Goal: Navigation & Orientation: Understand site structure

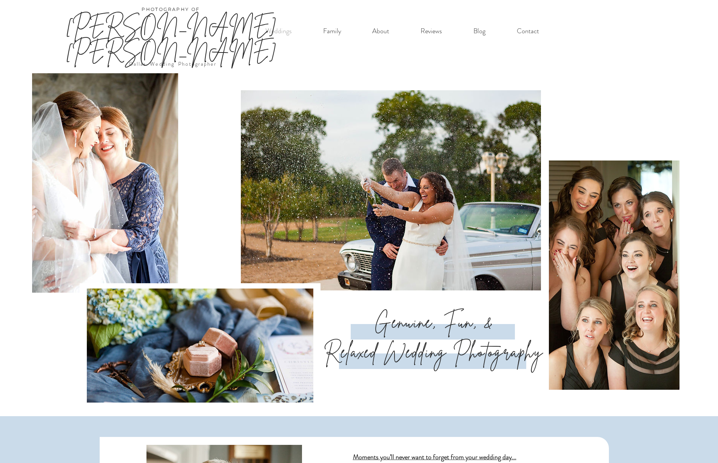
scroll to position [0, 0]
click at [380, 33] on p "About" at bounding box center [380, 30] width 25 height 15
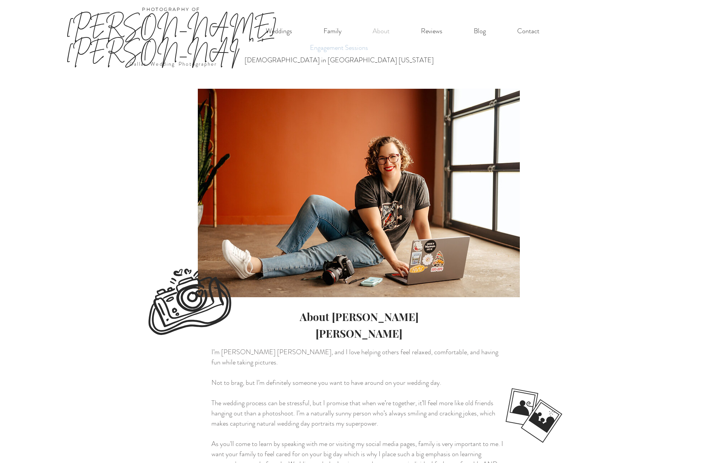
click at [306, 49] on p "Engagement Sessions" at bounding box center [338, 48] width 65 height 12
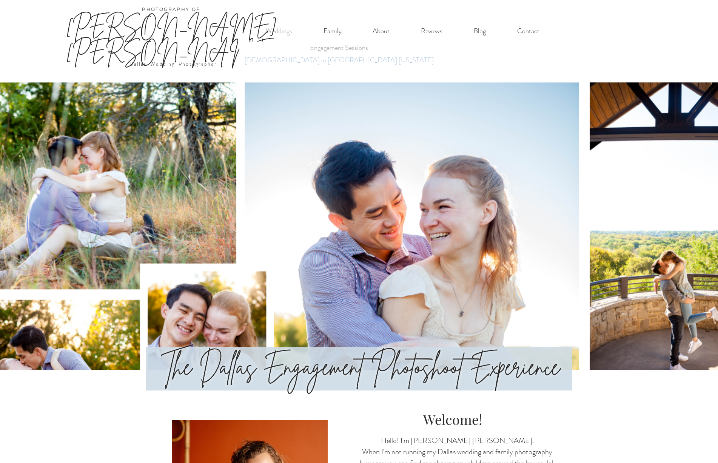
click at [275, 65] on p "[DEMOGRAPHIC_DATA] in [GEOGRAPHIC_DATA] [US_STATE]" at bounding box center [339, 60] width 196 height 12
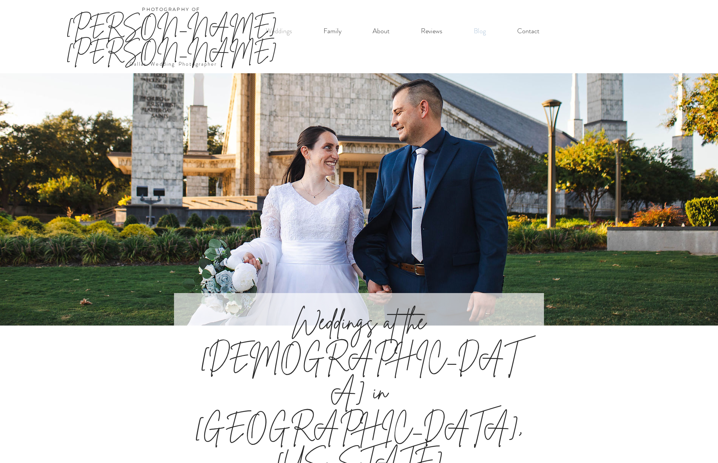
click at [479, 32] on p "Blog" at bounding box center [480, 30] width 20 height 15
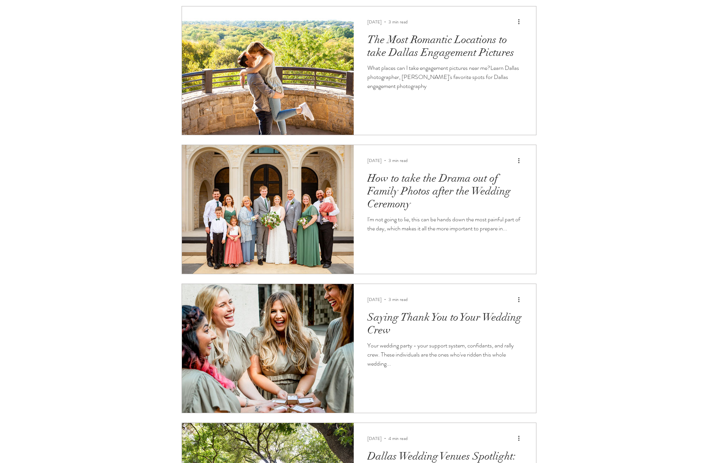
scroll to position [1501, 0]
